Goal: Task Accomplishment & Management: Use online tool/utility

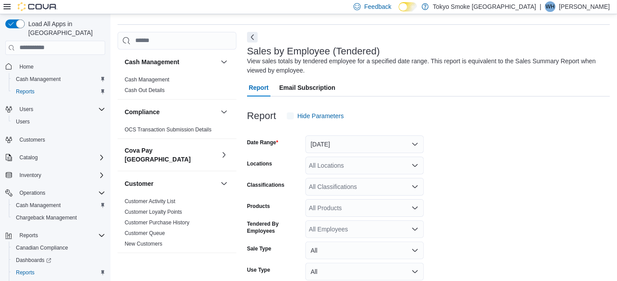
scroll to position [29, 0]
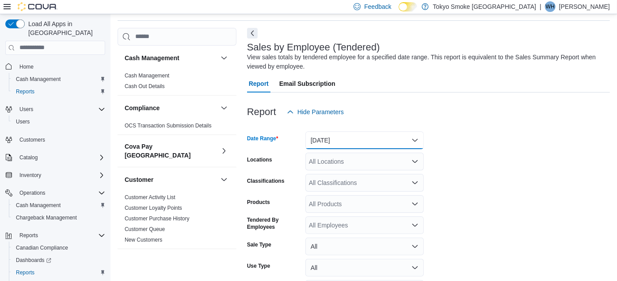
click at [341, 144] on button "[DATE]" at bounding box center [365, 140] width 119 height 18
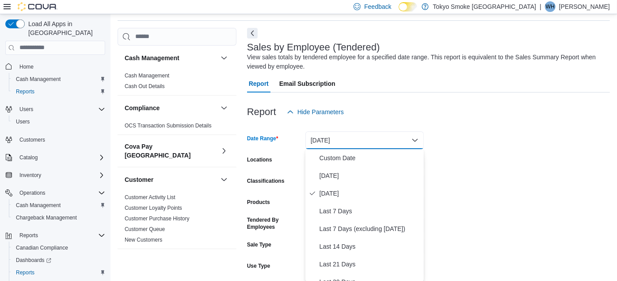
scroll to position [30, 0]
click at [331, 173] on span "[DATE]" at bounding box center [370, 175] width 101 height 11
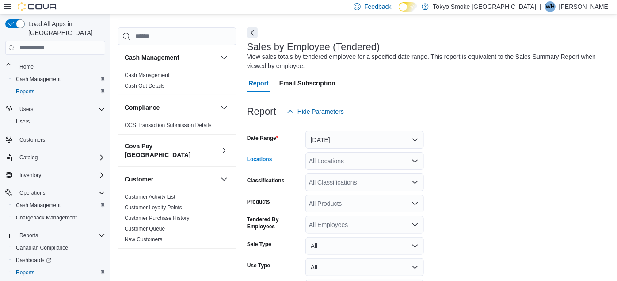
click at [327, 164] on div "All Locations" at bounding box center [365, 161] width 119 height 18
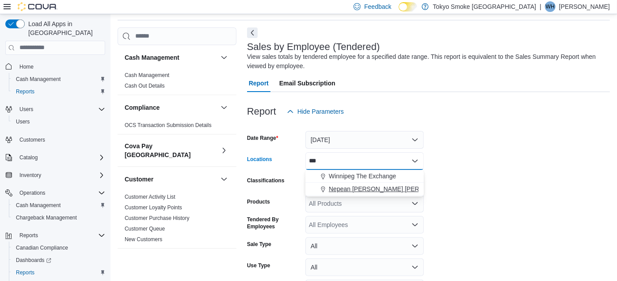
type input "***"
click at [345, 188] on span "Nepean [PERSON_NAME] [PERSON_NAME]" at bounding box center [392, 188] width 127 height 9
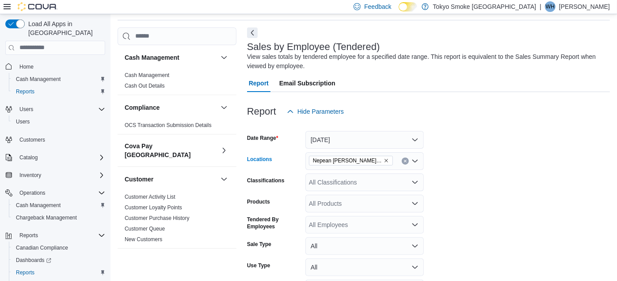
scroll to position [88, 0]
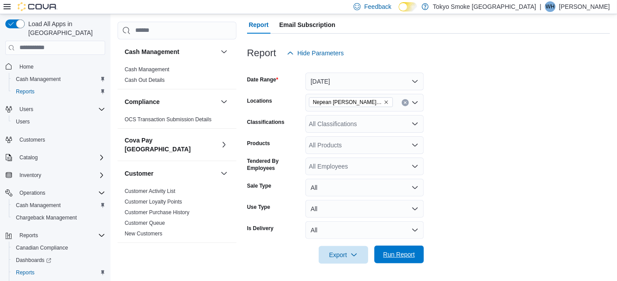
click at [406, 253] on span "Run Report" at bounding box center [399, 254] width 32 height 9
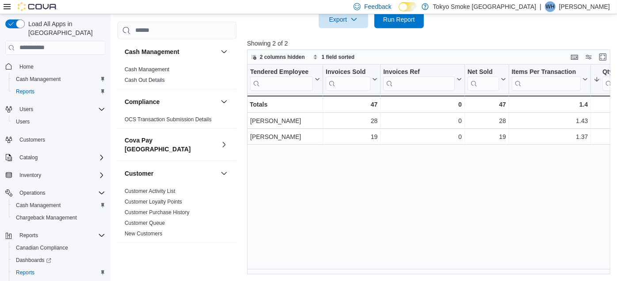
scroll to position [77, 0]
